Goal: Information Seeking & Learning: Learn about a topic

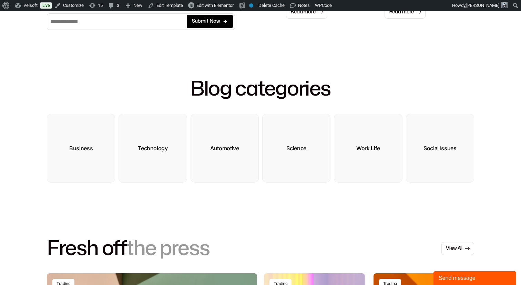
scroll to position [190, 0]
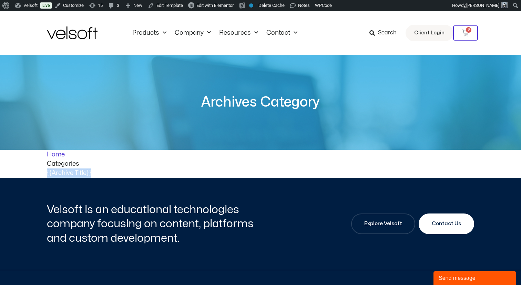
drag, startPoint x: 46, startPoint y: 172, endPoint x: 92, endPoint y: 172, distance: 45.8
click at [92, 172] on div "Home Categories {{Archive Title}}" at bounding box center [260, 164] width 521 height 28
copy div "{{Archive Title}}"
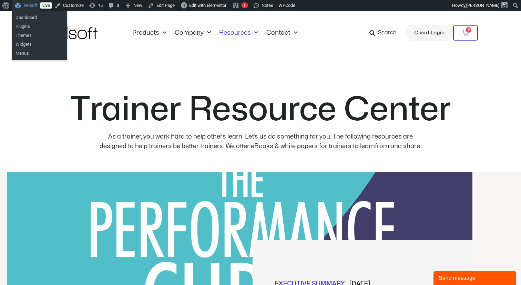
click at [34, 6] on link "Velsoft" at bounding box center [26, 5] width 28 height 11
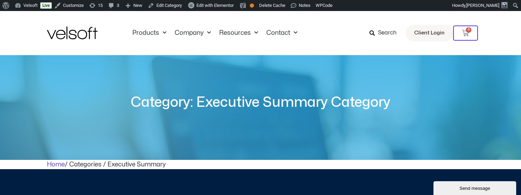
click at [176, 134] on div "Category: Executive Summary Category" at bounding box center [260, 107] width 521 height 105
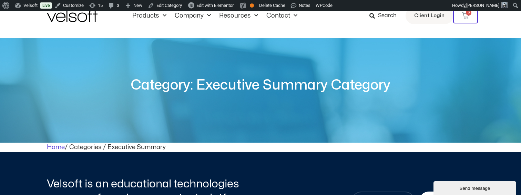
scroll to position [20, 0]
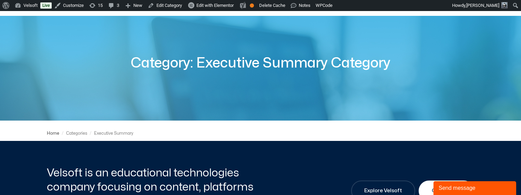
scroll to position [39, 0]
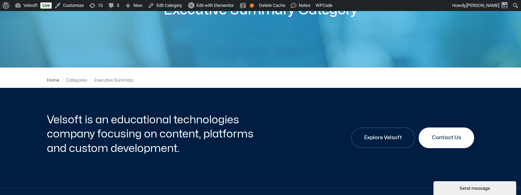
scroll to position [84, 0]
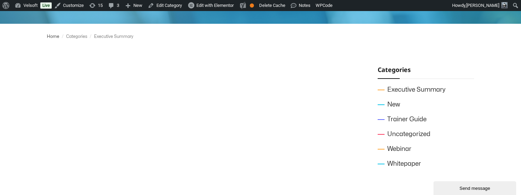
scroll to position [121, 0]
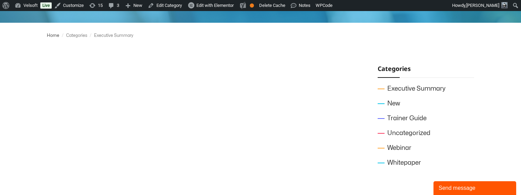
scroll to position [137, 0]
